Goal: Task Accomplishment & Management: Complete application form

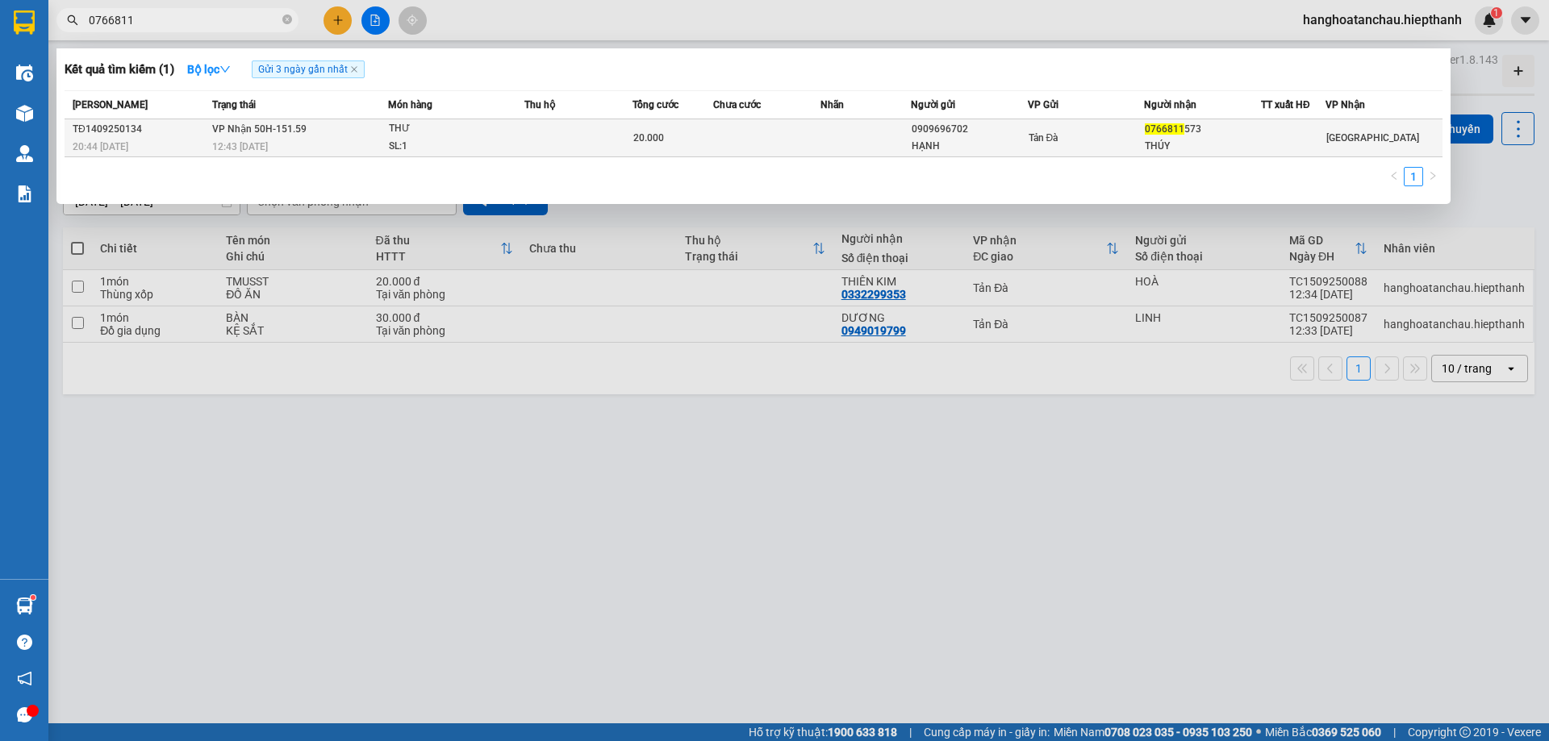
type input "0766811"
click at [871, 137] on td at bounding box center [865, 138] width 90 height 38
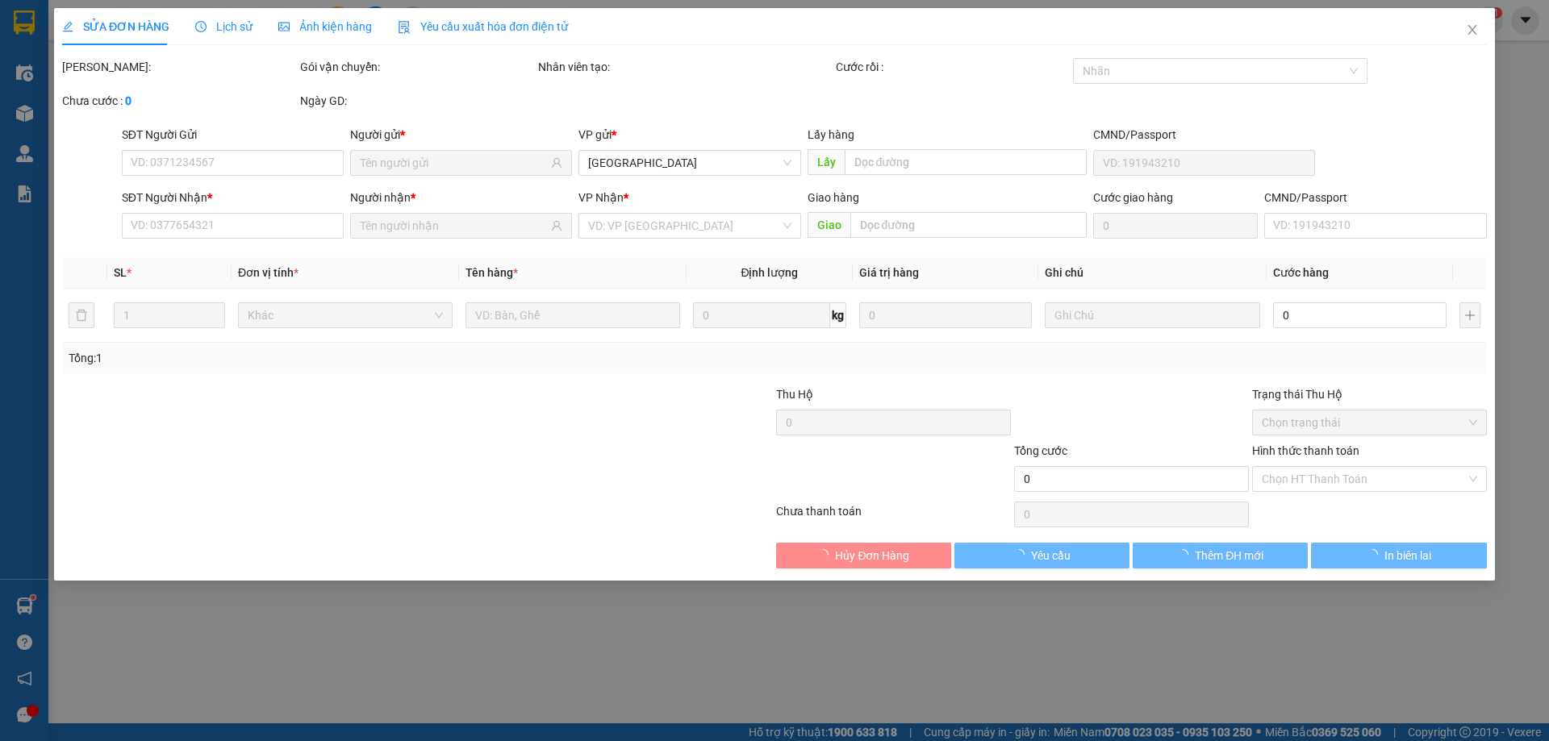
click at [1059, 389] on div at bounding box center [1131, 414] width 238 height 56
type input "0909696702"
type input "HẠNH"
type input "0766811573"
type input "THÚY"
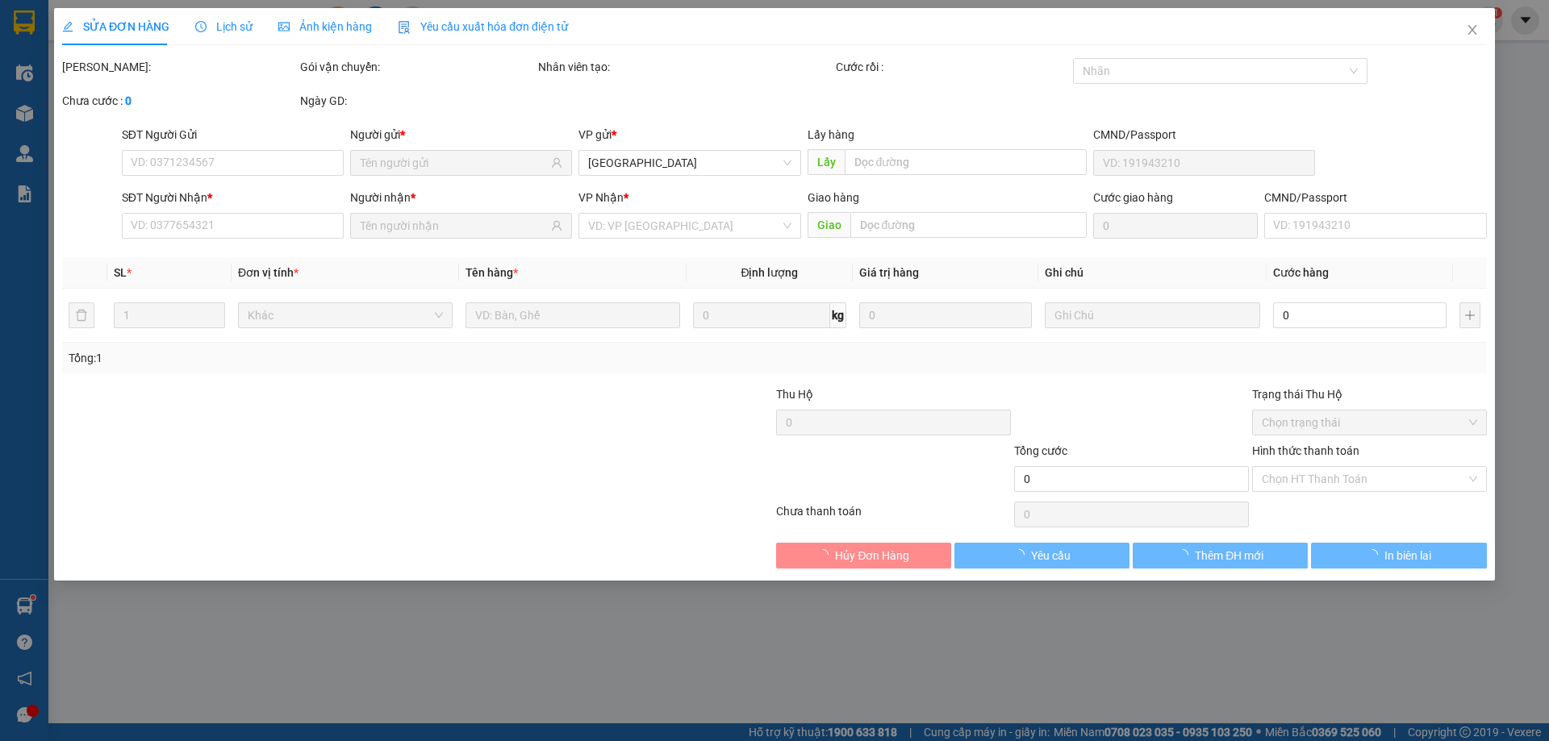
type input "20.000"
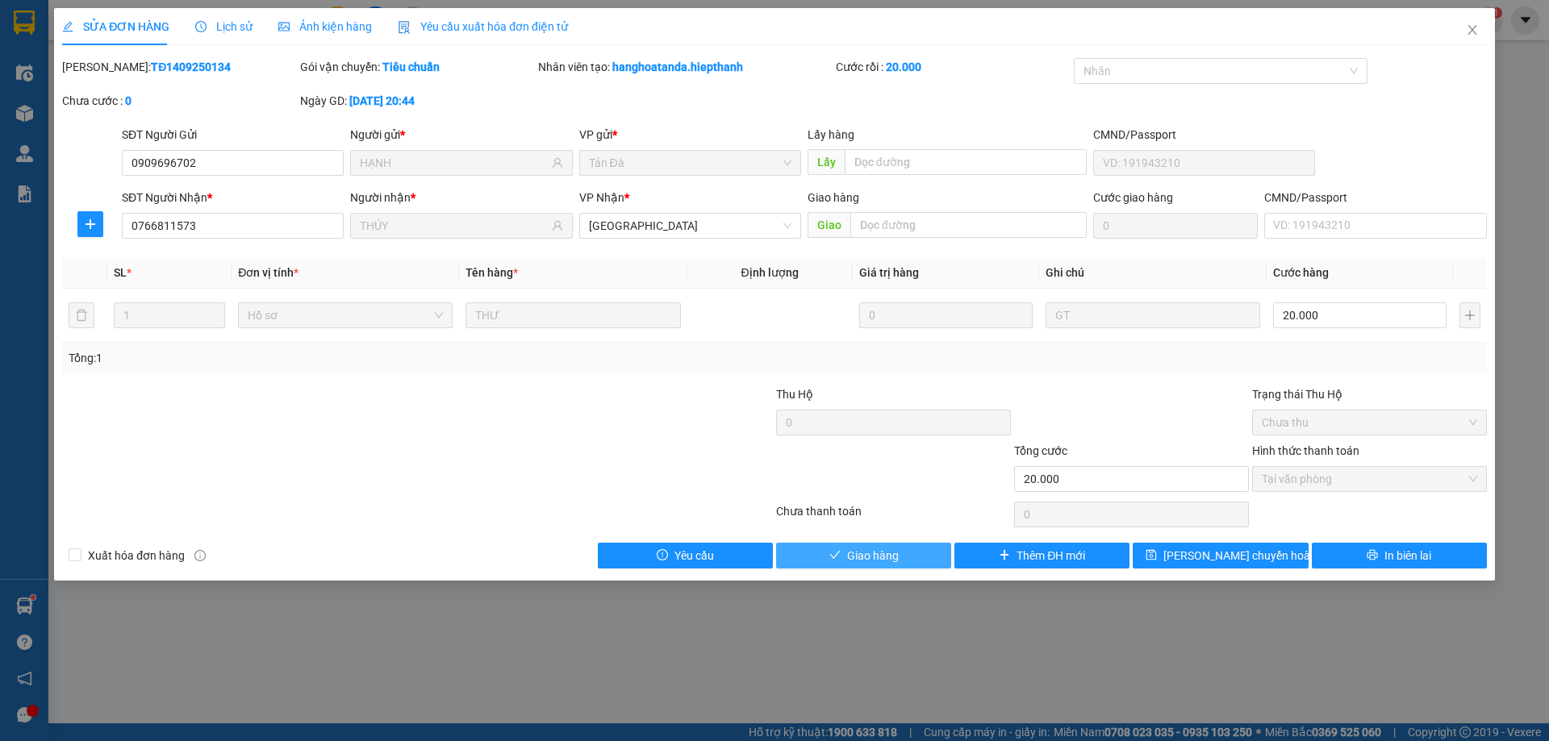
click at [838, 553] on icon "check" at bounding box center [834, 555] width 10 height 8
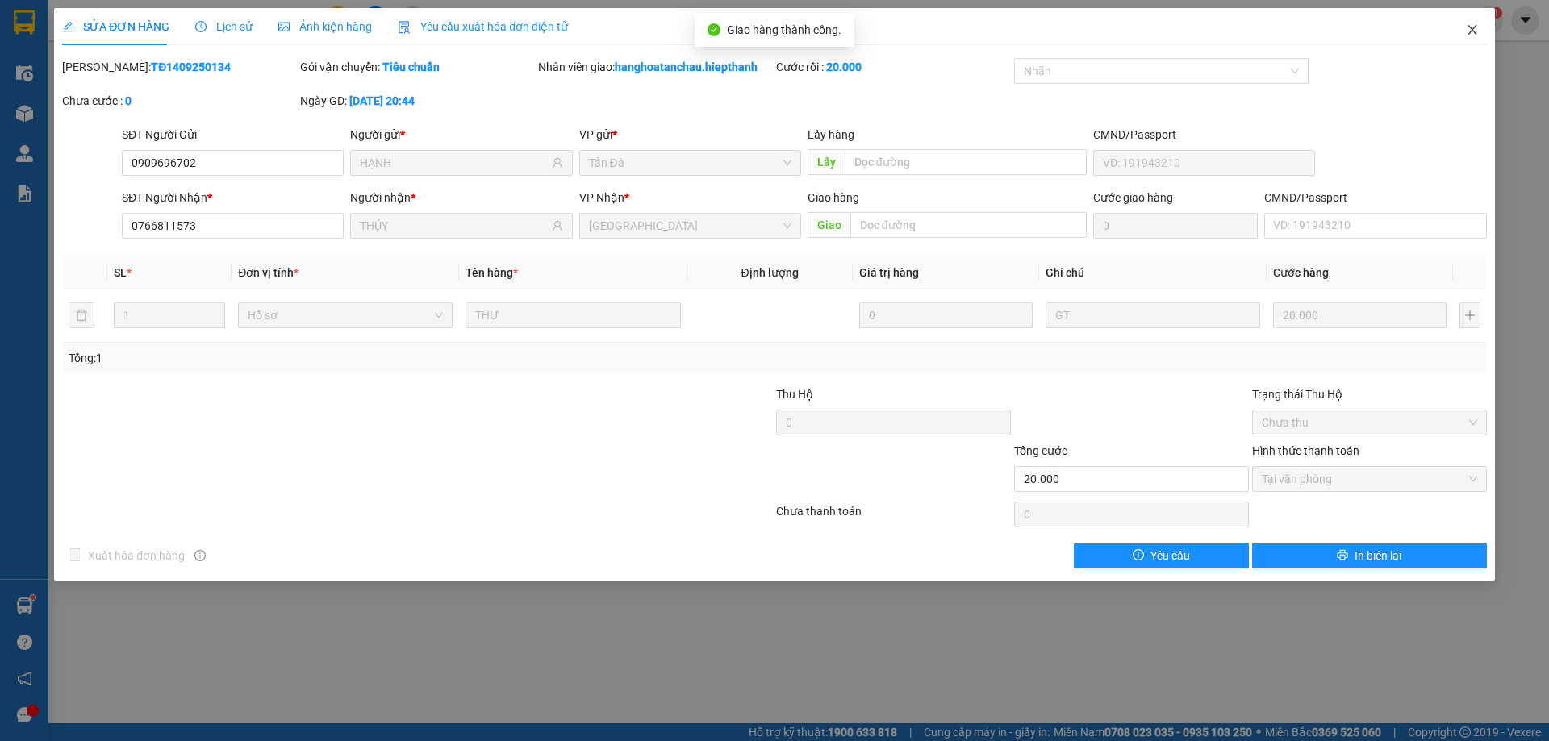
click at [1471, 23] on span "Close" at bounding box center [1472, 30] width 45 height 45
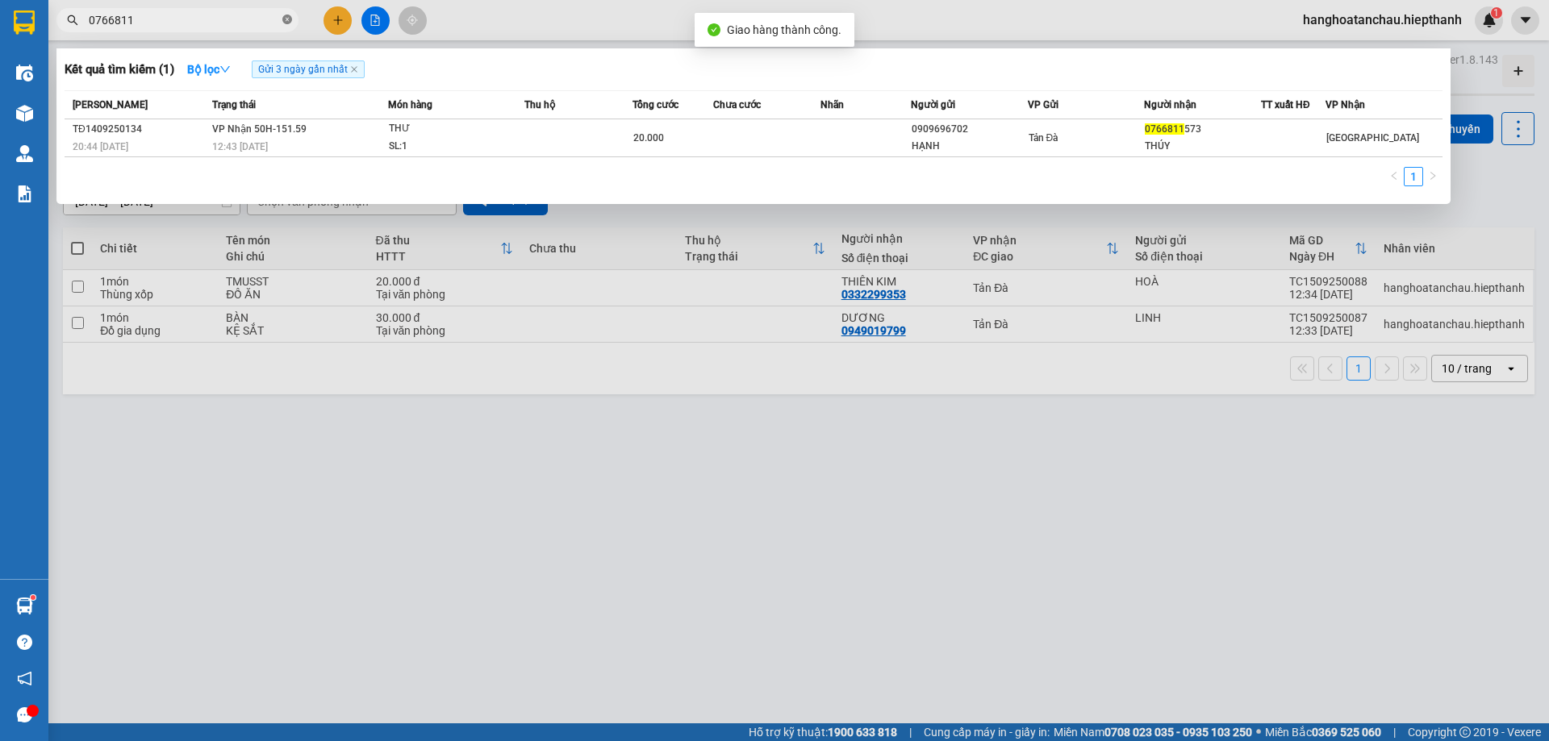
click at [289, 16] on icon "close-circle" at bounding box center [287, 20] width 10 height 10
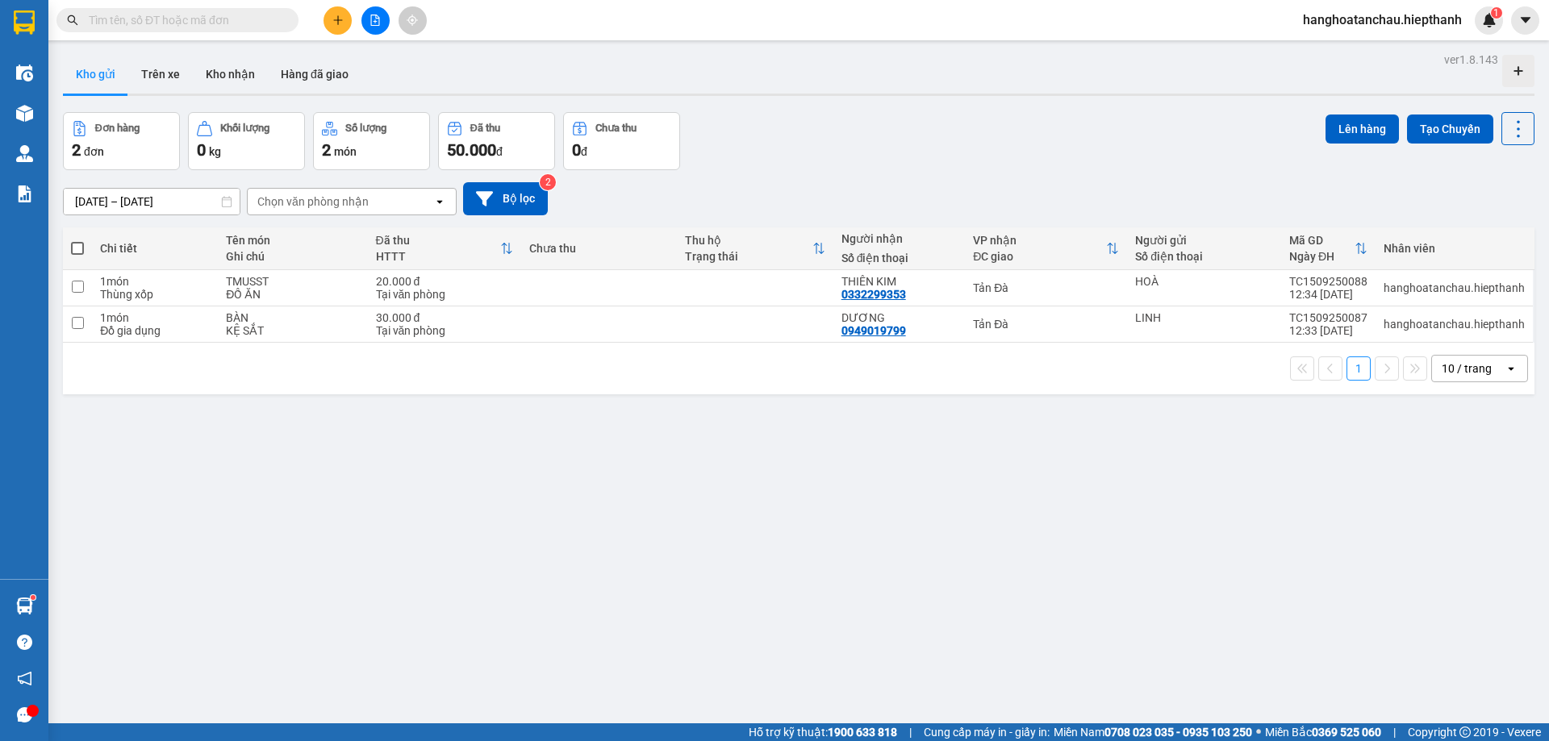
click at [812, 176] on div "[DATE] – [DATE] Press the down arrow key to interact with the calendar and sele…" at bounding box center [798, 198] width 1471 height 57
click at [227, 77] on button "Kho nhận" at bounding box center [230, 74] width 75 height 39
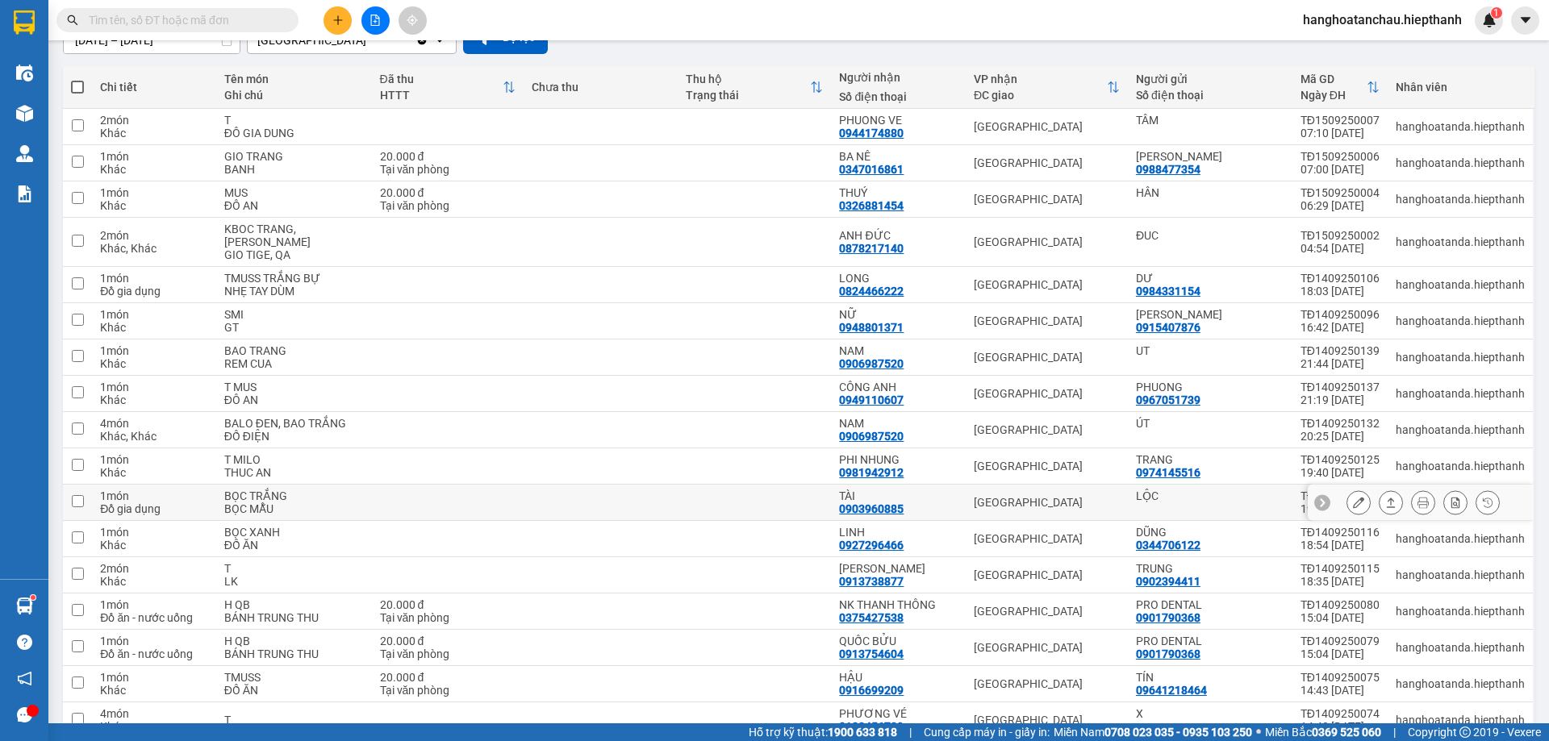
scroll to position [242, 0]
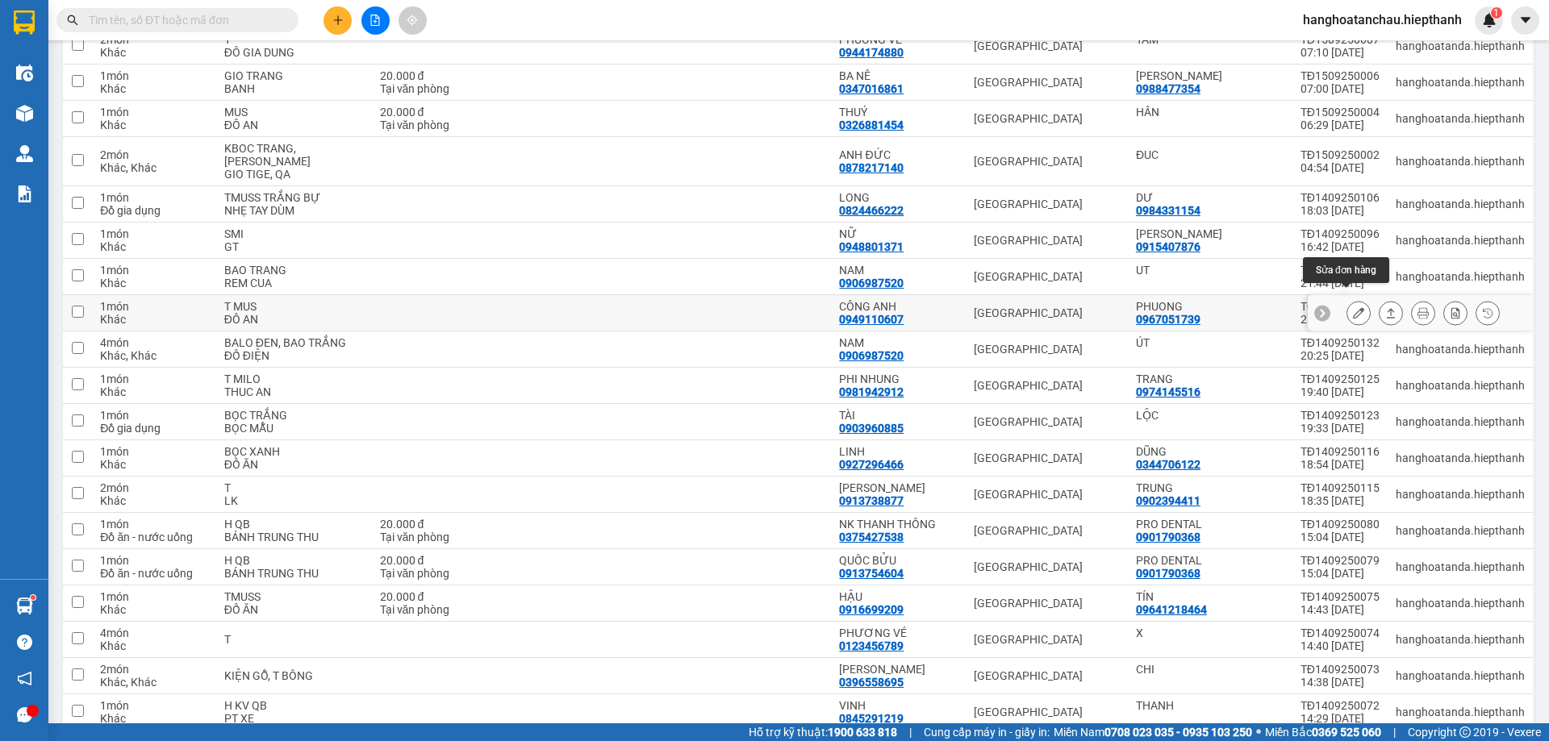
click at [1353, 307] on icon at bounding box center [1358, 312] width 11 height 11
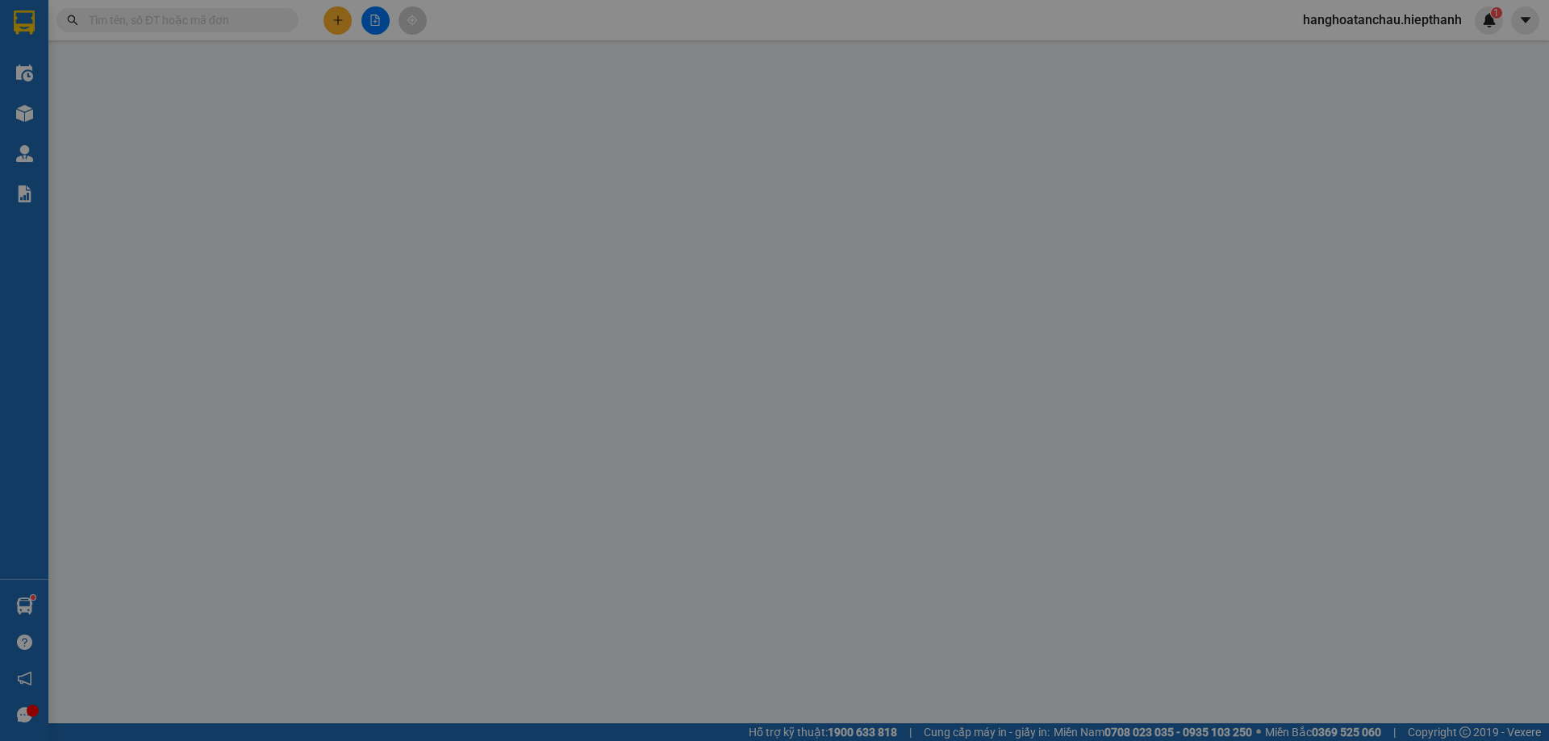
type input "0967051739"
type input "PHUONG"
type input "0949110607"
type input "CÔNG ANH"
